Goal: Task Accomplishment & Management: Manage account settings

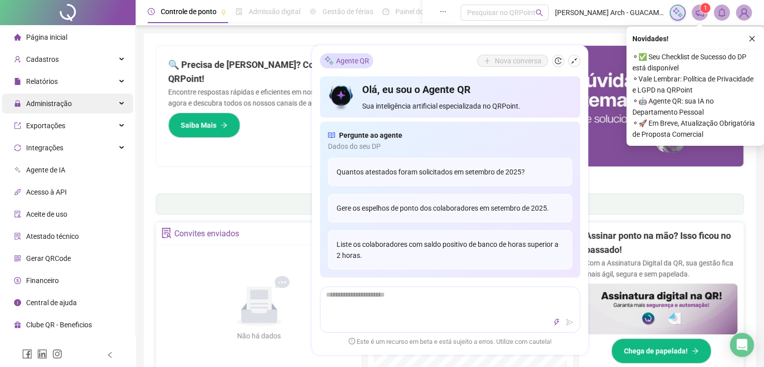
click at [62, 104] on span "Administração" at bounding box center [49, 103] width 46 height 8
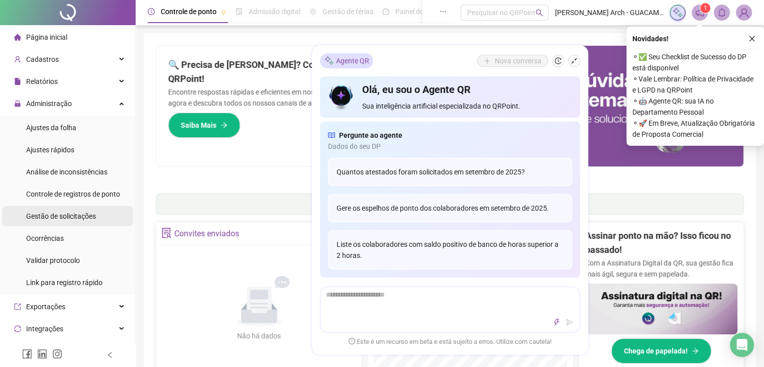
click at [70, 221] on div "Gestão de solicitações" at bounding box center [61, 216] width 70 height 20
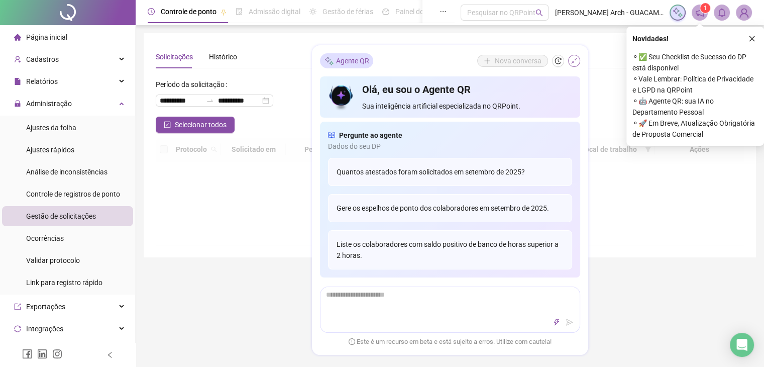
click at [569, 63] on button "button" at bounding box center [574, 61] width 12 height 12
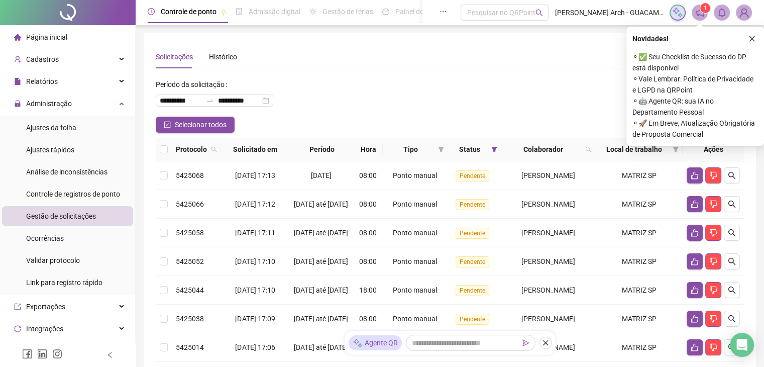
click at [754, 39] on icon "close" at bounding box center [752, 38] width 7 height 7
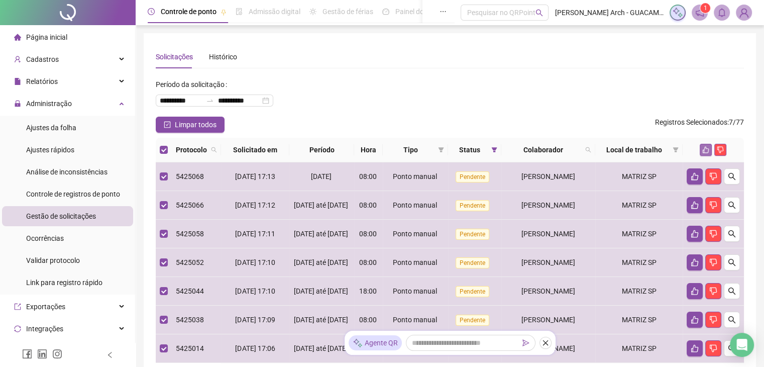
click at [706, 155] on button "button" at bounding box center [706, 150] width 12 height 12
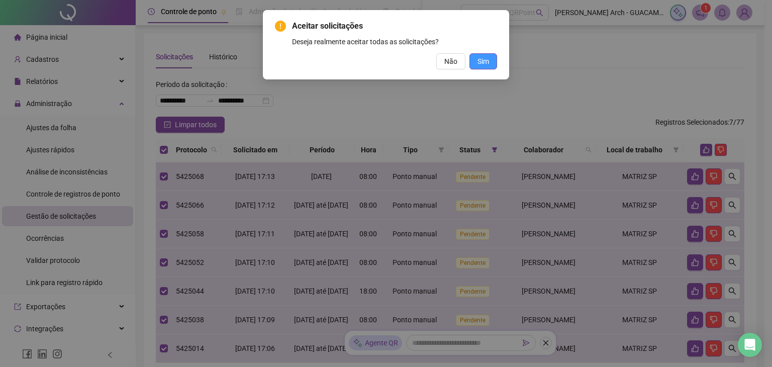
click at [489, 66] on button "Sim" at bounding box center [483, 61] width 28 height 16
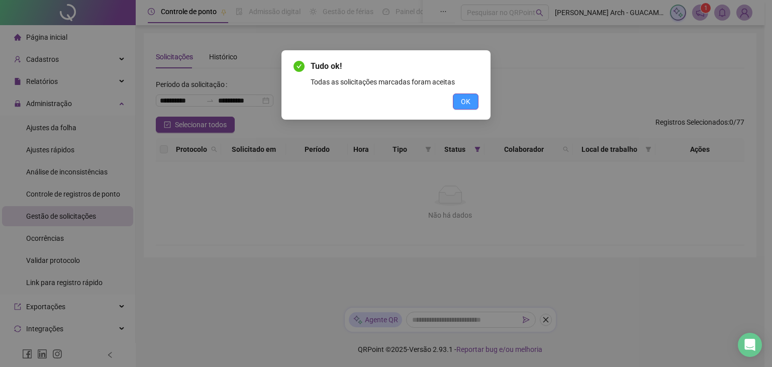
click at [468, 104] on span "OK" at bounding box center [466, 101] width 10 height 11
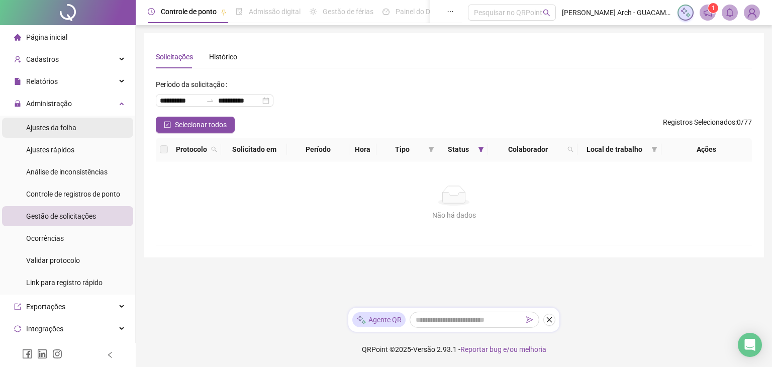
click at [60, 123] on div "Ajustes da folha" at bounding box center [51, 128] width 50 height 20
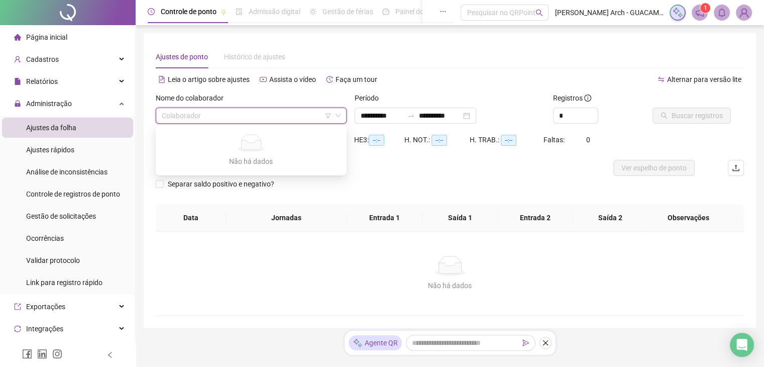
click at [236, 115] on input "search" at bounding box center [247, 115] width 170 height 15
type input "**********"
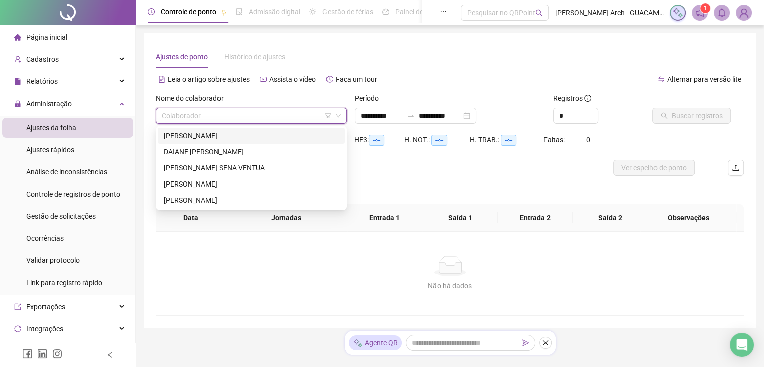
click at [222, 137] on div "[PERSON_NAME]" at bounding box center [251, 135] width 175 height 11
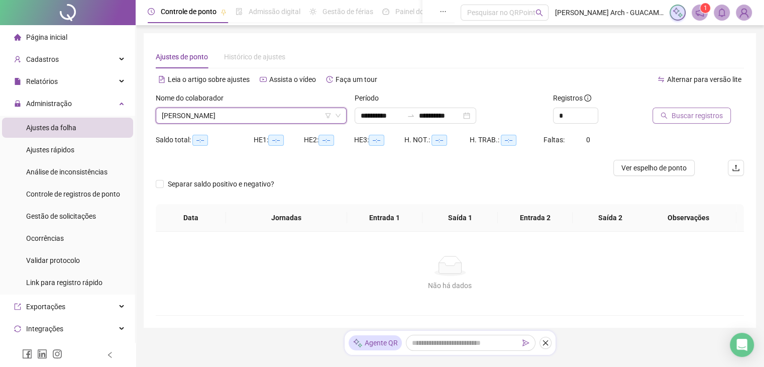
click at [681, 115] on span "Buscar registros" at bounding box center [697, 115] width 51 height 11
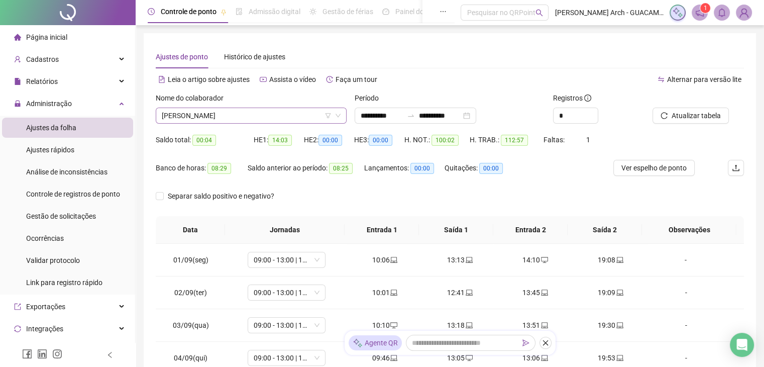
click at [298, 120] on span "[PERSON_NAME]" at bounding box center [251, 115] width 179 height 15
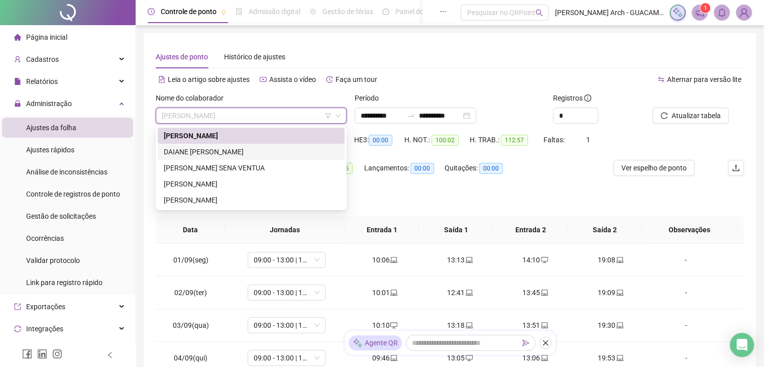
click at [205, 152] on div "DAIANE [PERSON_NAME]" at bounding box center [251, 151] width 175 height 11
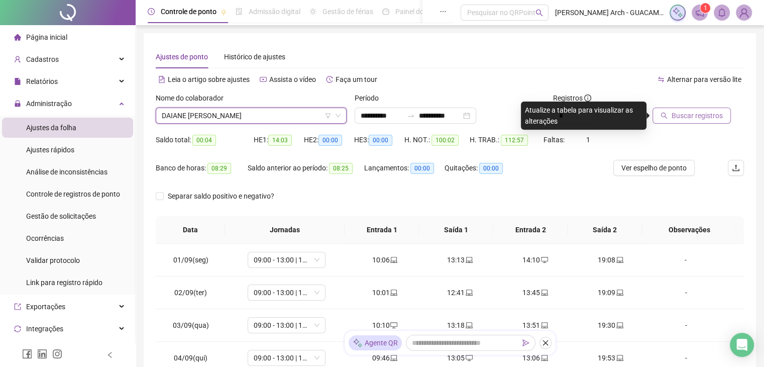
click at [695, 121] on button "Buscar registros" at bounding box center [692, 116] width 78 height 16
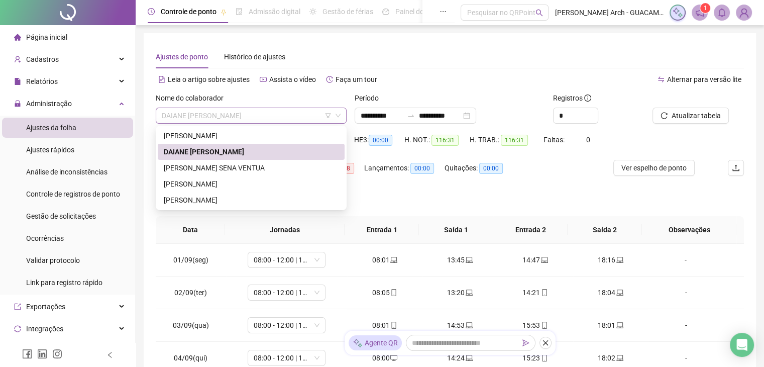
click at [274, 116] on span "DAIANE [PERSON_NAME]" at bounding box center [251, 115] width 179 height 15
click at [241, 164] on div "[PERSON_NAME] SENA VENTUA" at bounding box center [251, 167] width 175 height 11
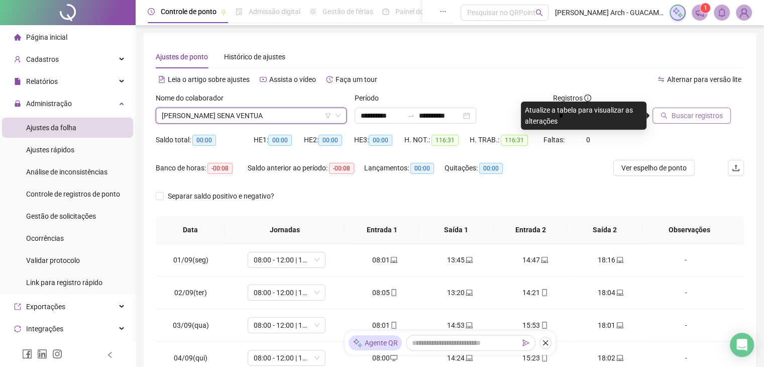
click at [720, 111] on span "Buscar registros" at bounding box center [697, 115] width 51 height 11
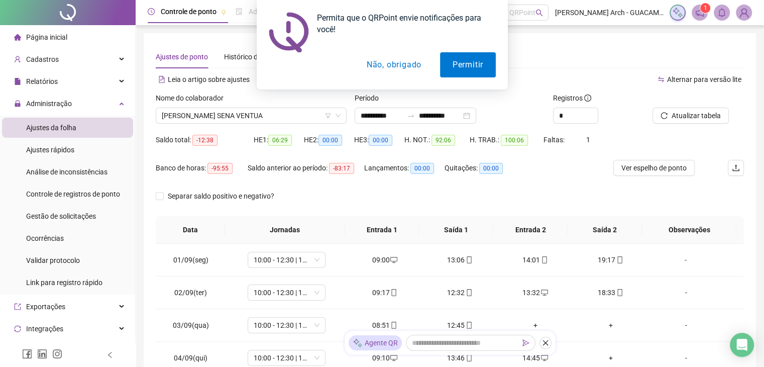
click at [398, 61] on button "Não, obrigado" at bounding box center [394, 64] width 80 height 25
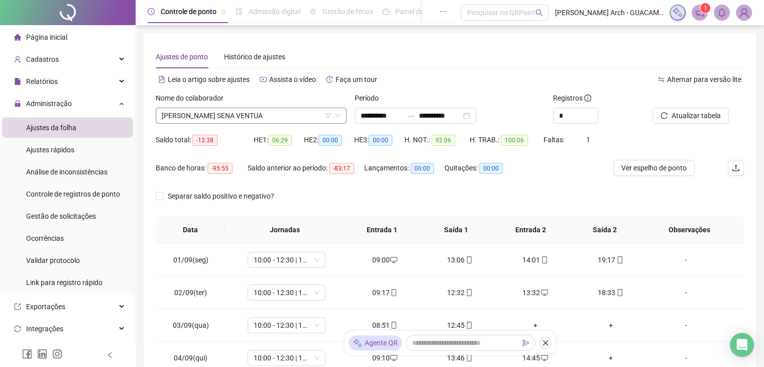
click at [225, 118] on span "[PERSON_NAME] SENA VENTUA" at bounding box center [251, 115] width 179 height 15
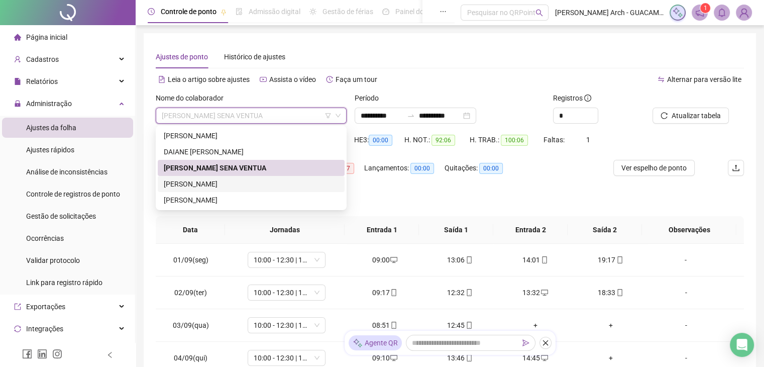
click at [195, 183] on div "[PERSON_NAME]" at bounding box center [251, 183] width 175 height 11
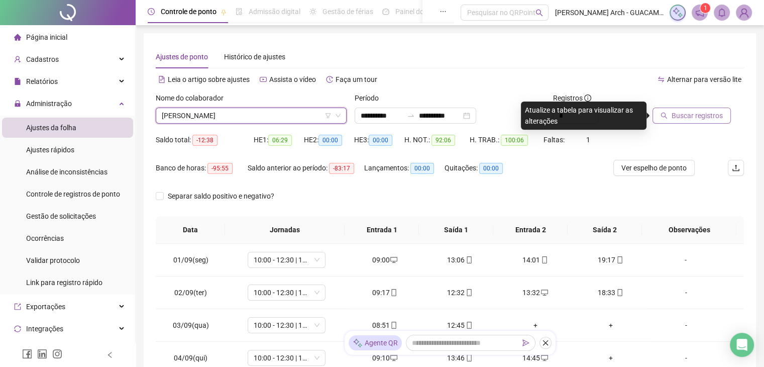
click at [695, 108] on button "Buscar registros" at bounding box center [692, 116] width 78 height 16
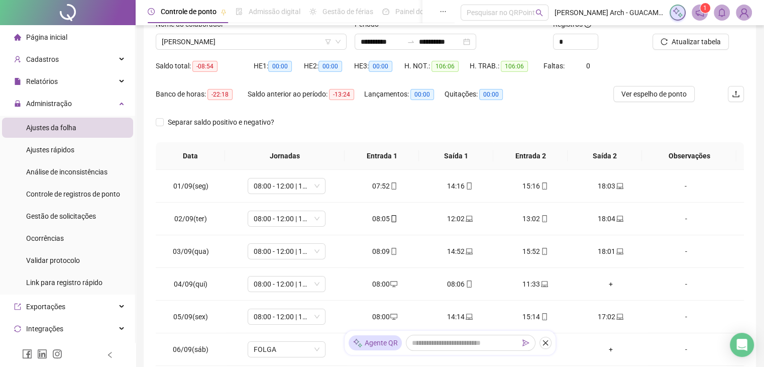
scroll to position [171, 0]
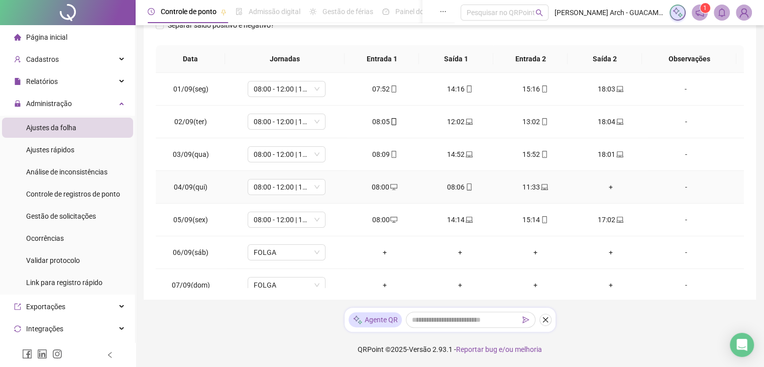
click at [454, 188] on div "08:06" at bounding box center [460, 186] width 59 height 11
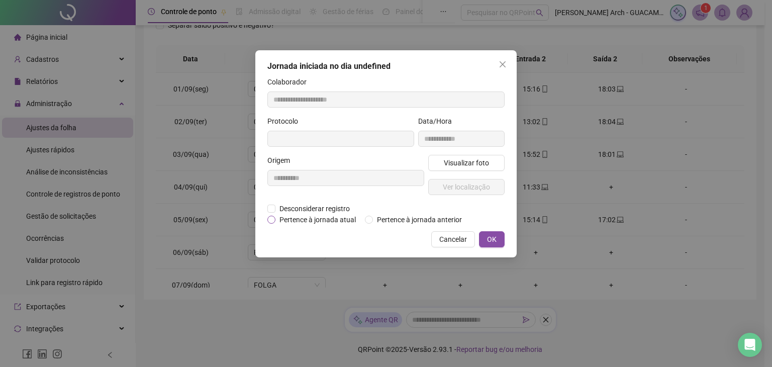
type input "**********"
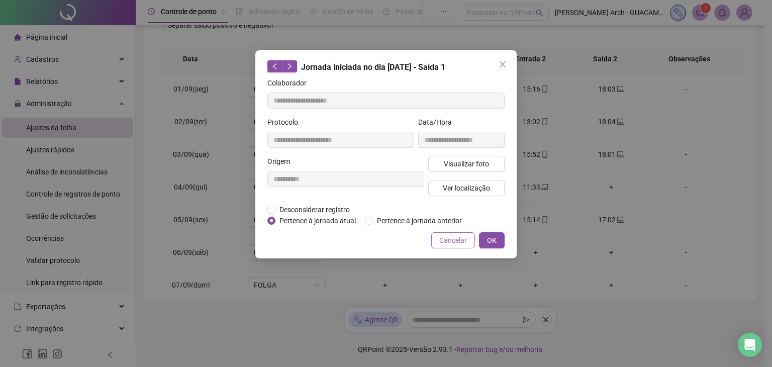
click at [464, 240] on span "Cancelar" at bounding box center [453, 240] width 28 height 11
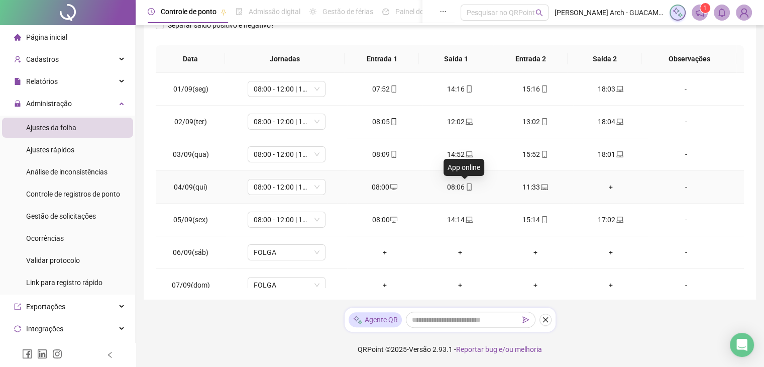
click at [467, 187] on icon "mobile" at bounding box center [469, 186] width 5 height 7
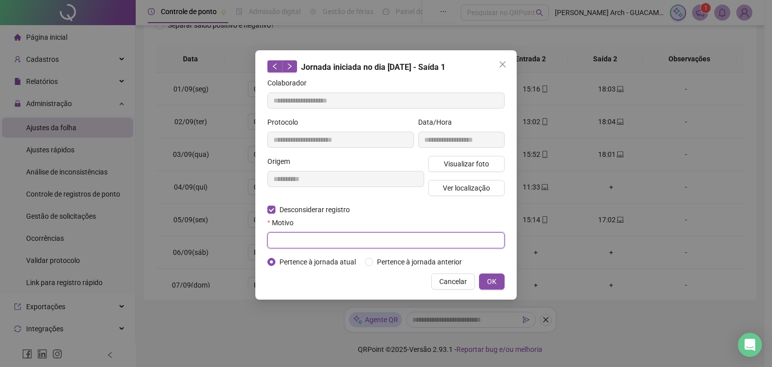
click at [305, 242] on input "text" at bounding box center [385, 240] width 237 height 16
type input "**********"
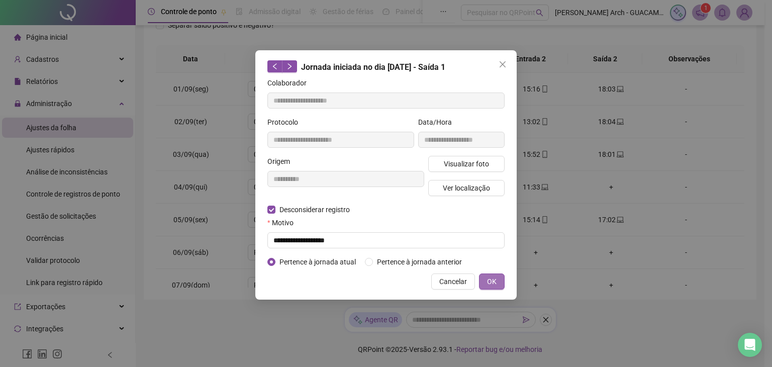
click at [488, 283] on span "OK" at bounding box center [492, 281] width 10 height 11
click at [492, 282] on span "OK" at bounding box center [492, 281] width 10 height 11
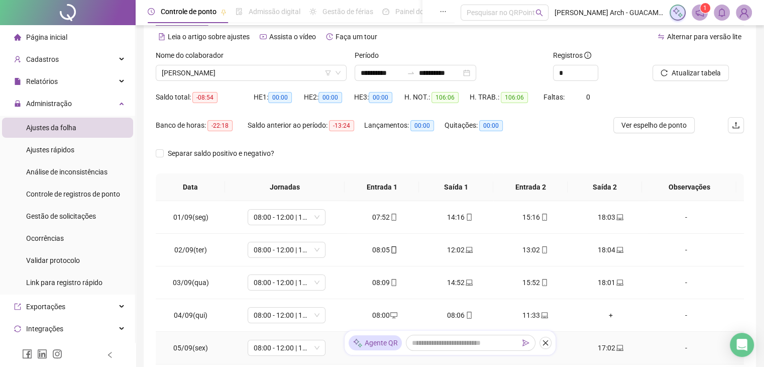
scroll to position [0, 0]
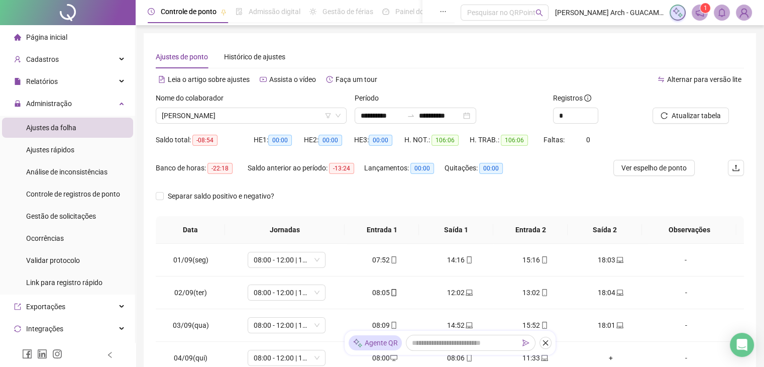
drag, startPoint x: 703, startPoint y: 116, endPoint x: 666, endPoint y: 134, distance: 41.1
click at [703, 115] on span "Atualizar tabela" at bounding box center [696, 115] width 49 height 11
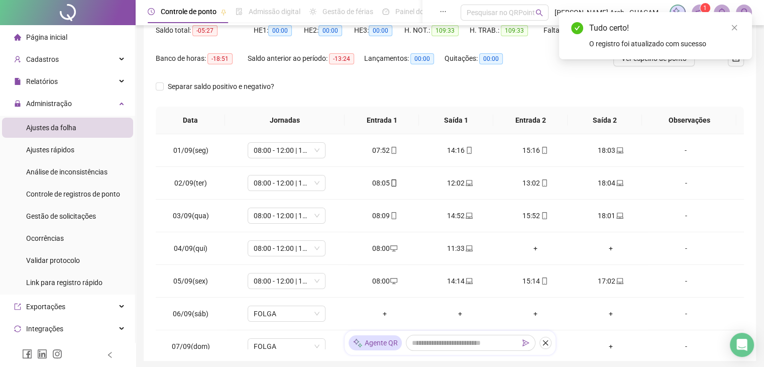
scroll to position [70, 0]
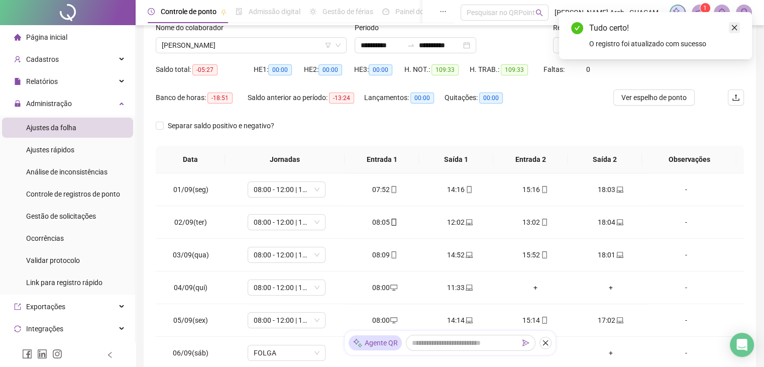
click at [731, 25] on icon "close" at bounding box center [734, 27] width 7 height 7
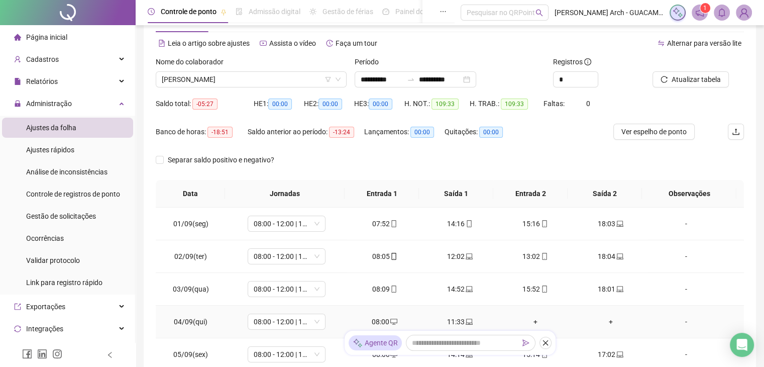
scroll to position [0, 0]
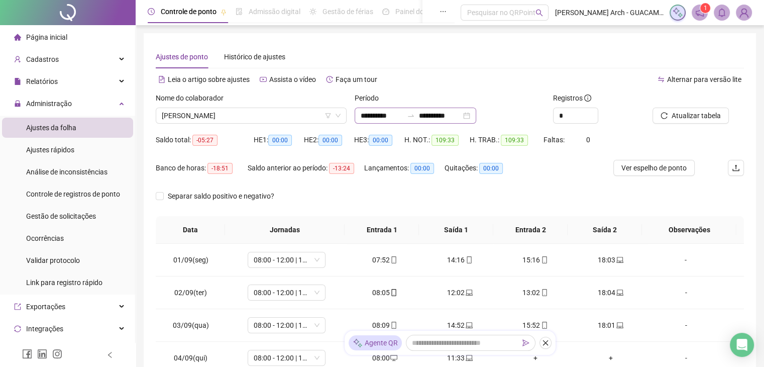
click at [471, 109] on div "**********" at bounding box center [416, 116] width 122 height 16
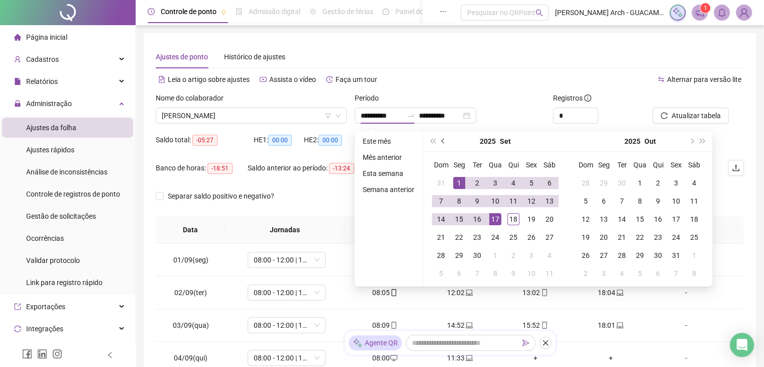
click at [443, 139] on span "prev-year" at bounding box center [444, 141] width 5 height 5
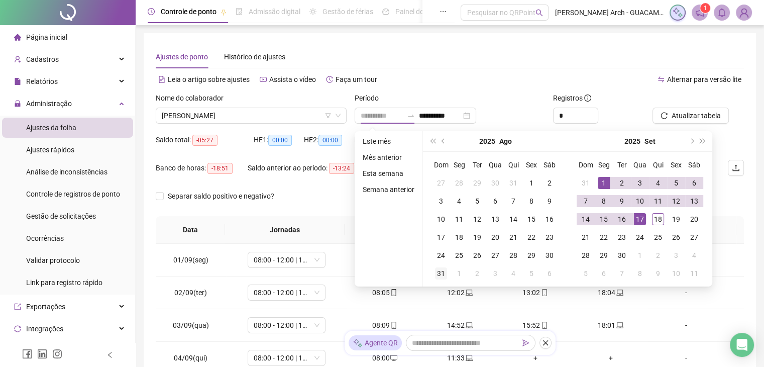
type input "**********"
click at [442, 273] on div "31" at bounding box center [441, 273] width 12 height 12
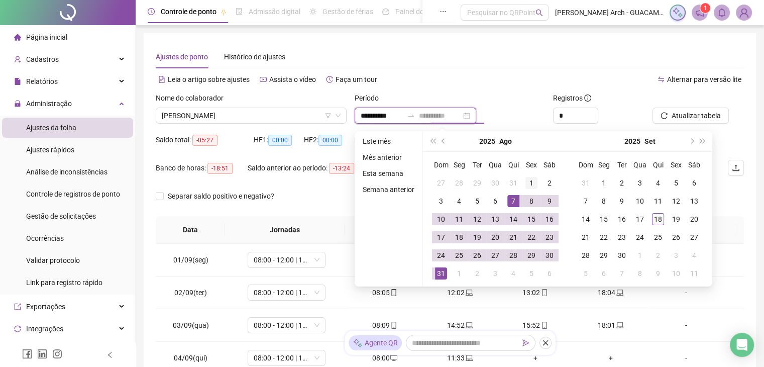
type input "**********"
click at [528, 179] on div "1" at bounding box center [532, 183] width 12 height 12
type input "**********"
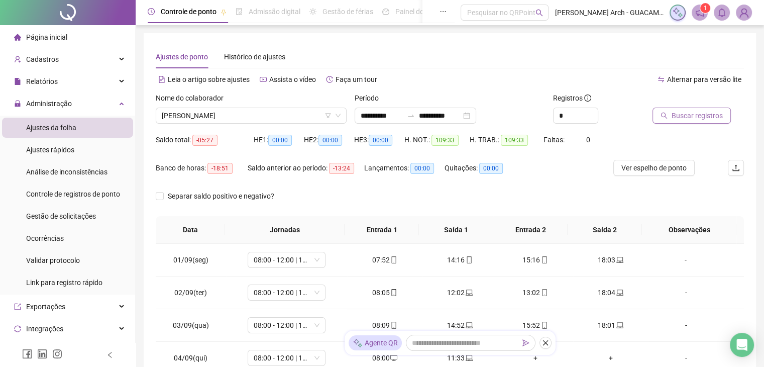
click at [672, 115] on span "Buscar registros" at bounding box center [697, 115] width 51 height 11
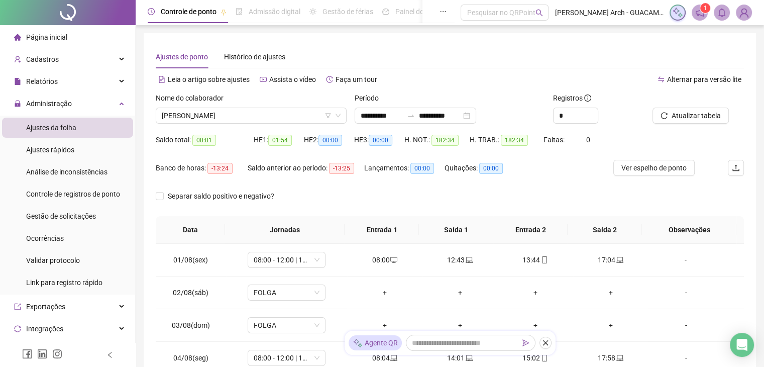
click at [555, 191] on div "Separar saldo positivo e negativo?" at bounding box center [450, 202] width 588 height 28
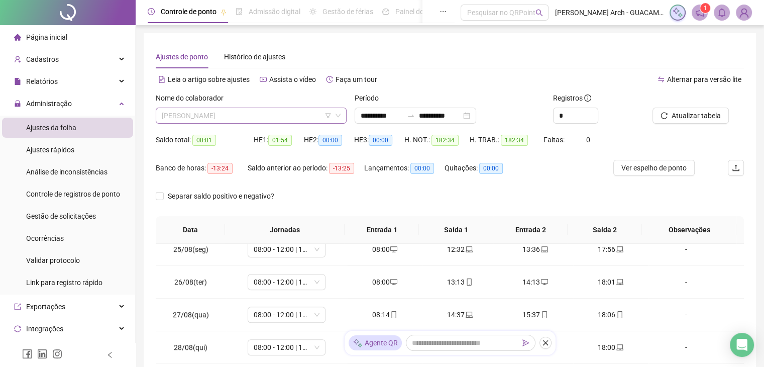
click at [280, 119] on span "[PERSON_NAME]" at bounding box center [251, 115] width 179 height 15
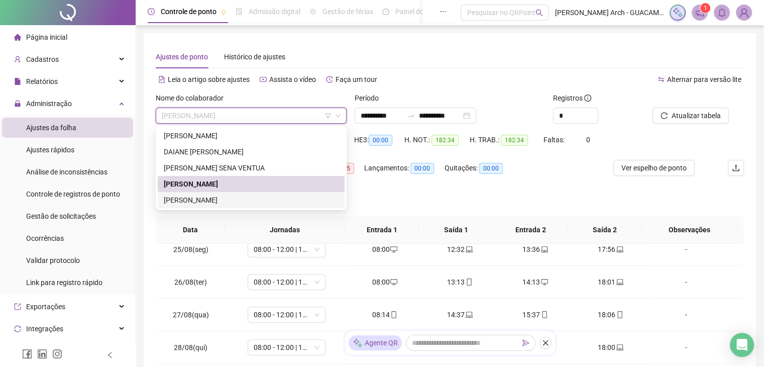
click at [233, 201] on div "[PERSON_NAME]" at bounding box center [251, 199] width 175 height 11
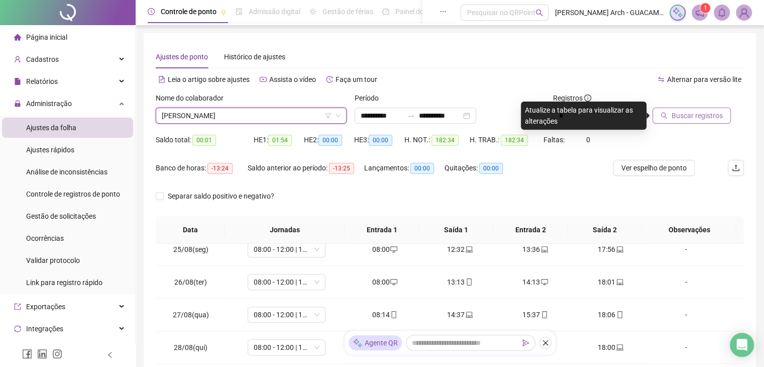
click at [666, 113] on icon "search" at bounding box center [664, 115] width 7 height 7
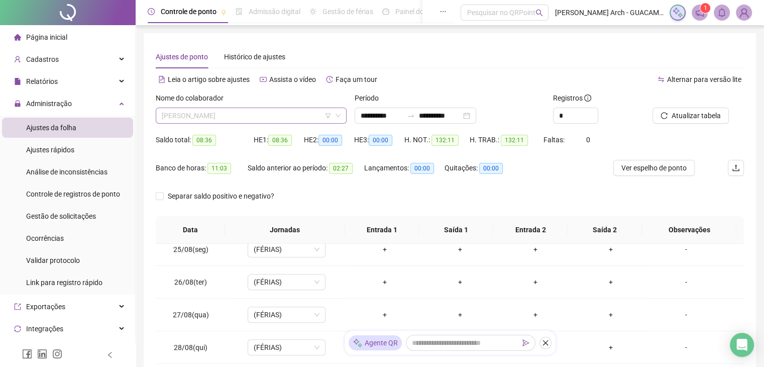
click at [285, 120] on span "[PERSON_NAME]" at bounding box center [251, 115] width 179 height 15
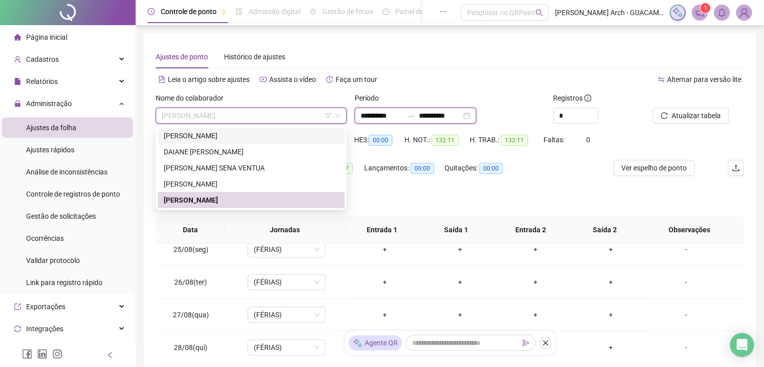
click at [461, 113] on input "**********" at bounding box center [440, 115] width 42 height 11
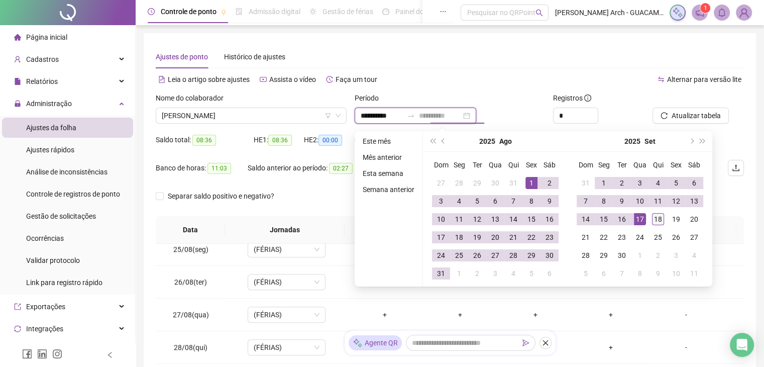
type input "**********"
click at [658, 219] on div "18" at bounding box center [658, 219] width 12 height 12
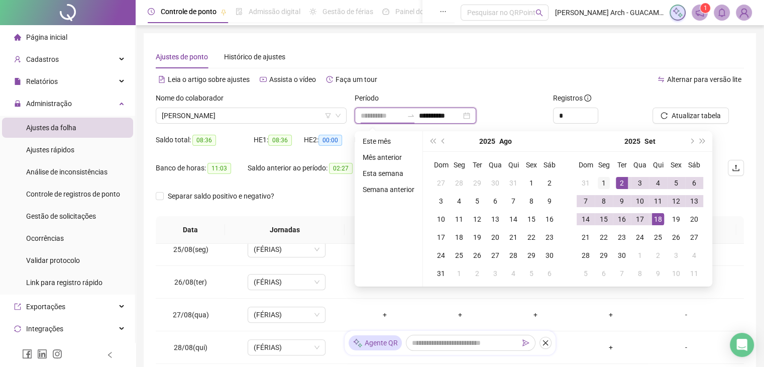
type input "**********"
drag, startPoint x: 601, startPoint y: 177, endPoint x: 683, endPoint y: 123, distance: 98.7
click at [603, 177] on div "1" at bounding box center [604, 183] width 12 height 12
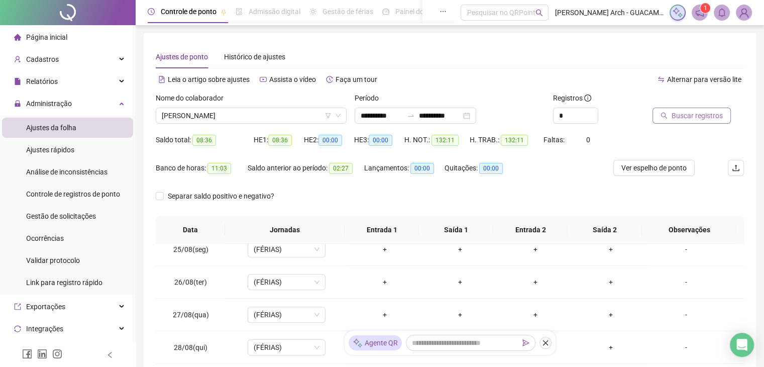
click at [683, 117] on span "Buscar registros" at bounding box center [697, 115] width 51 height 11
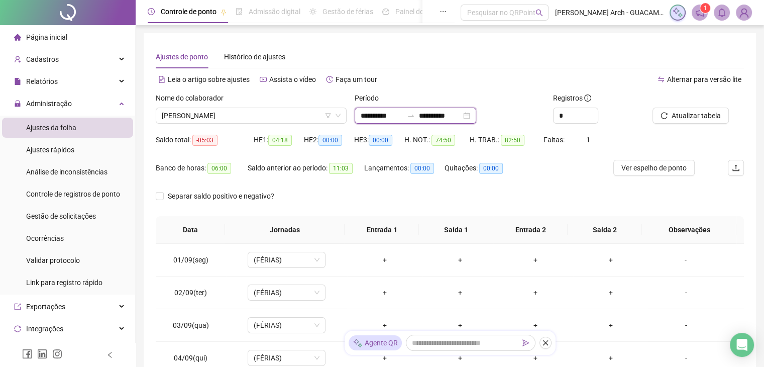
click at [461, 117] on input "**********" at bounding box center [440, 115] width 42 height 11
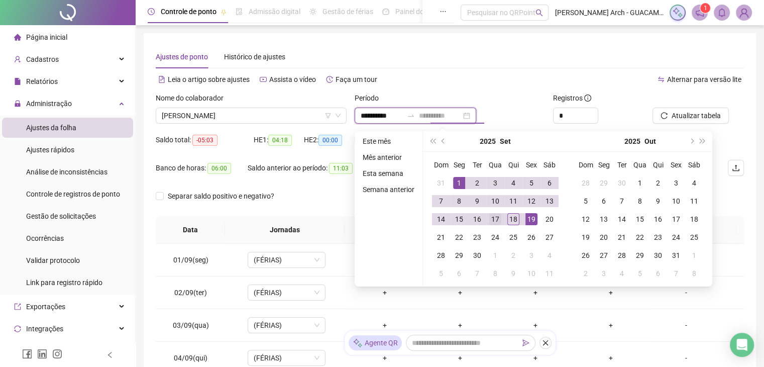
type input "**********"
click at [500, 218] on div "17" at bounding box center [495, 219] width 12 height 12
type input "**********"
click at [463, 182] on div "1" at bounding box center [459, 183] width 12 height 12
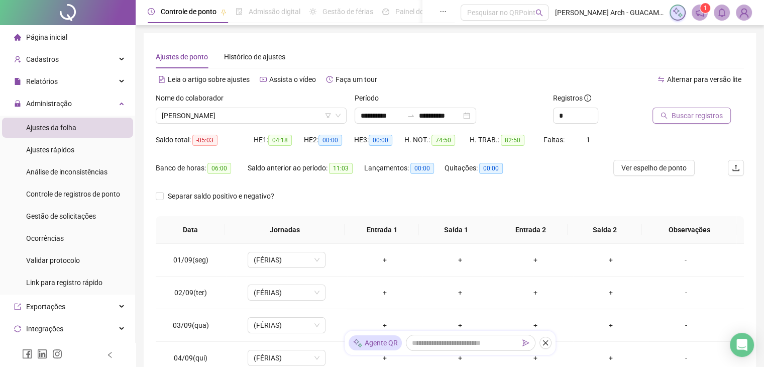
click at [681, 118] on span "Buscar registros" at bounding box center [697, 115] width 51 height 11
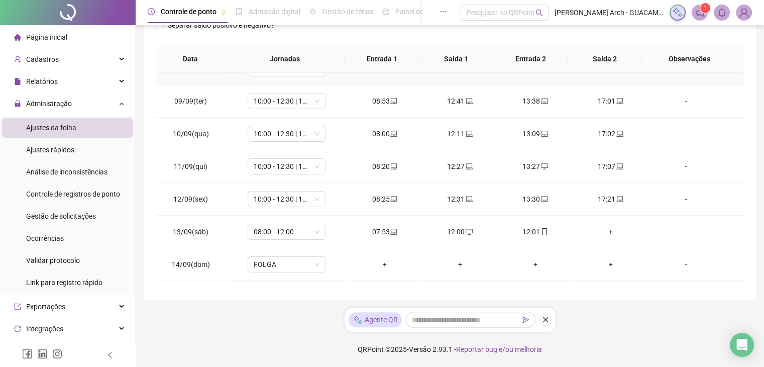
scroll to position [251, 0]
click at [534, 229] on div "12:01" at bounding box center [535, 229] width 59 height 11
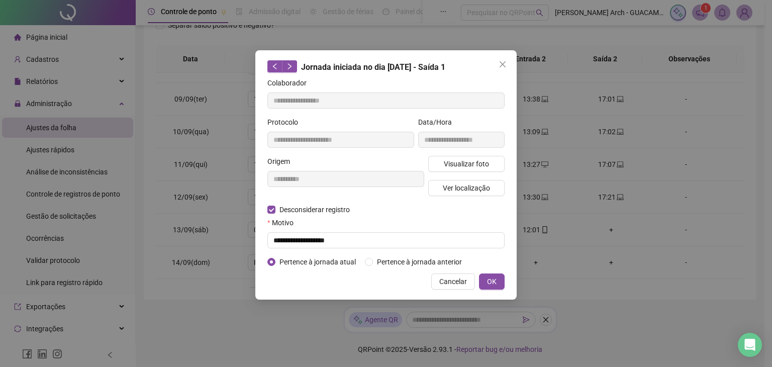
drag, startPoint x: 494, startPoint y: 284, endPoint x: 508, endPoint y: 313, distance: 32.4
click at [495, 283] on span "OK" at bounding box center [492, 281] width 10 height 11
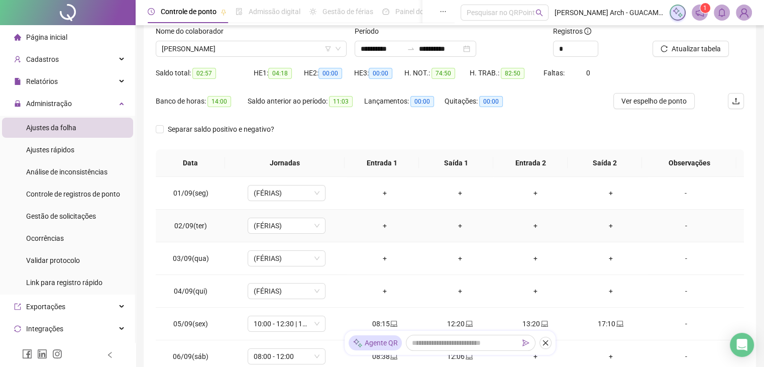
scroll to position [0, 0]
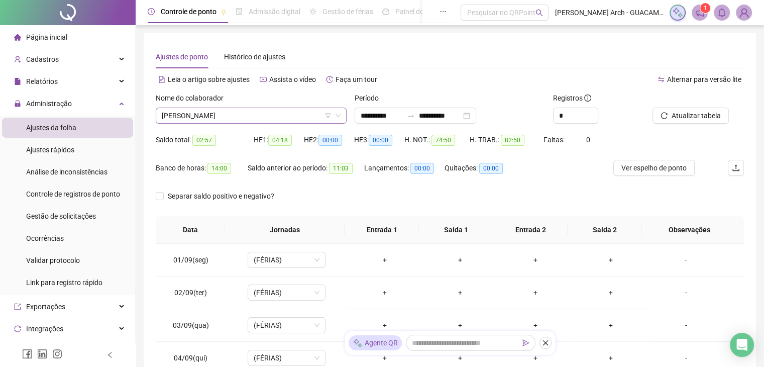
click at [274, 119] on span "[PERSON_NAME]" at bounding box center [251, 115] width 179 height 15
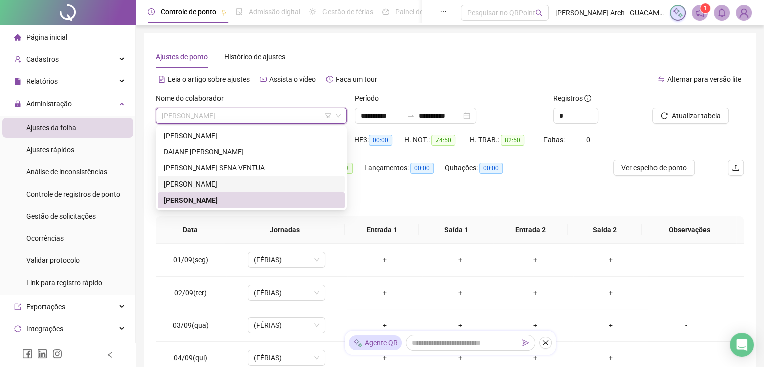
click at [232, 179] on div "[PERSON_NAME]" at bounding box center [251, 183] width 175 height 11
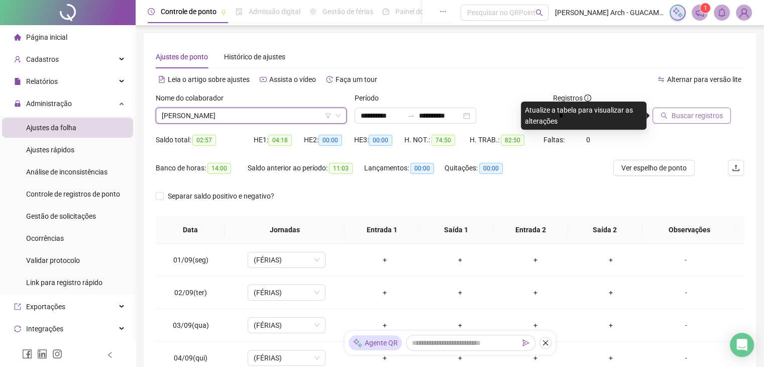
click at [711, 120] on span "Buscar registros" at bounding box center [697, 115] width 51 height 11
